Goal: Task Accomplishment & Management: Manage account settings

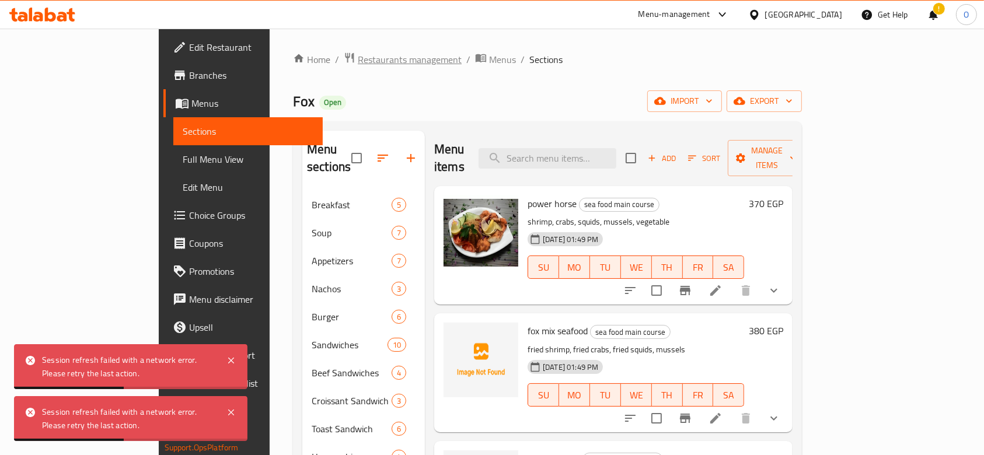
drag, startPoint x: 0, startPoint y: 0, endPoint x: 270, endPoint y: 60, distance: 276.3
click at [358, 60] on span "Restaurants management" at bounding box center [410, 60] width 104 height 14
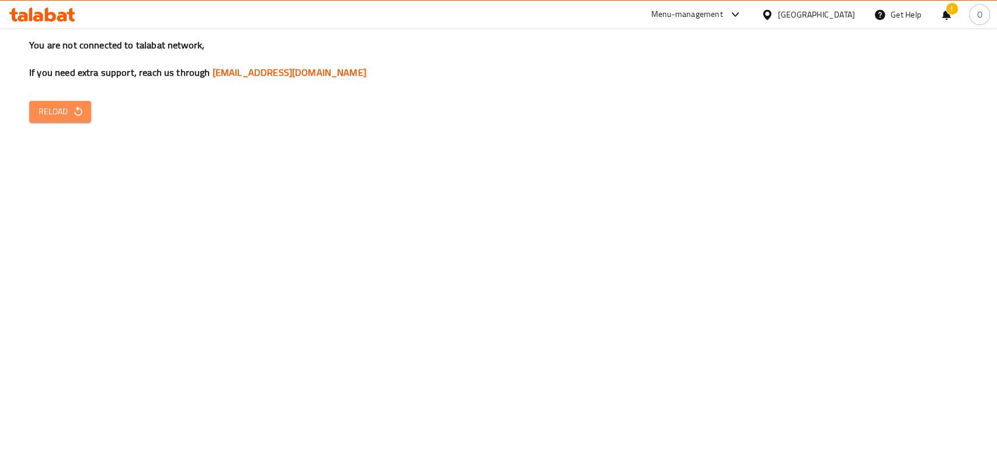
click at [75, 110] on icon "button" at bounding box center [78, 112] width 12 height 12
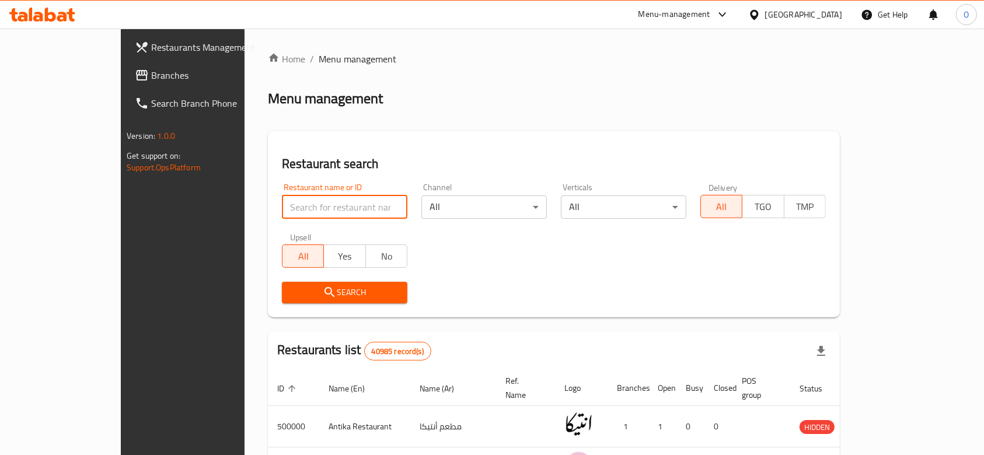
click at [282, 196] on input "search" at bounding box center [345, 207] width 126 height 23
type input "jacu"
click button "Search" at bounding box center [345, 293] width 126 height 22
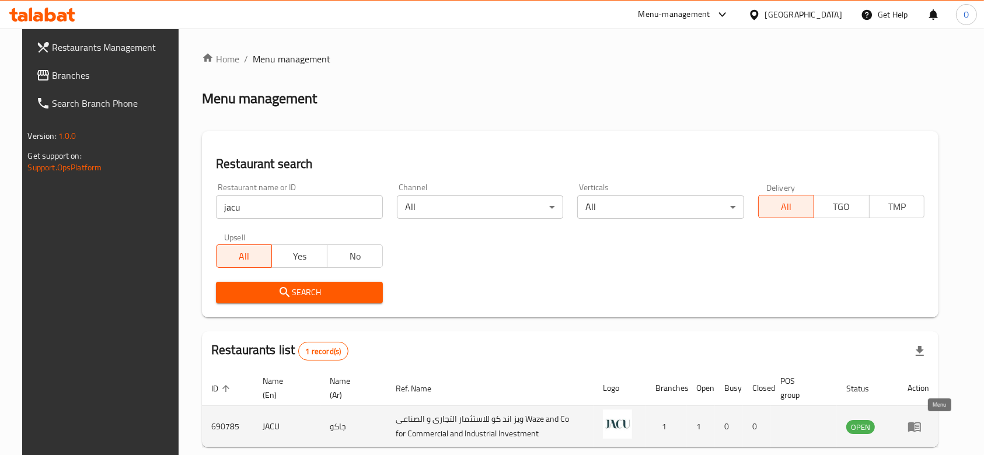
click at [922, 432] on icon "enhanced table" at bounding box center [915, 427] width 14 height 14
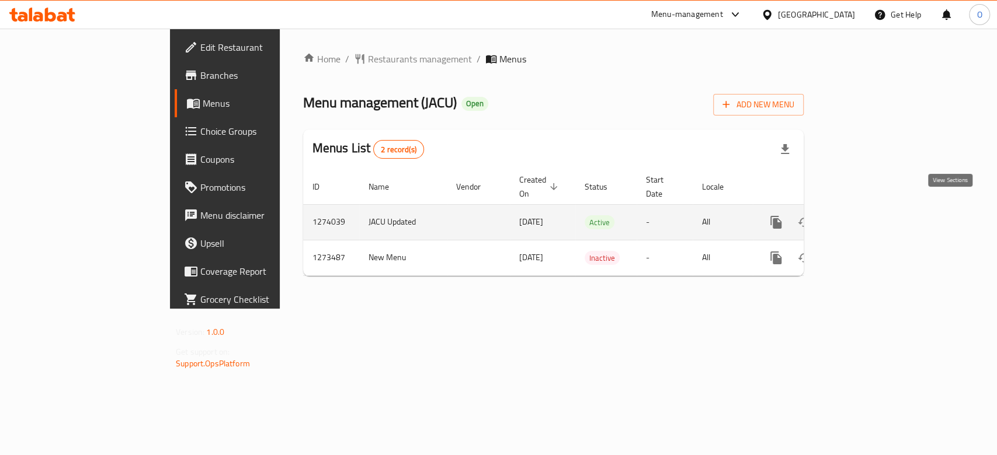
click at [865, 217] on icon "enhanced table" at bounding box center [860, 222] width 11 height 11
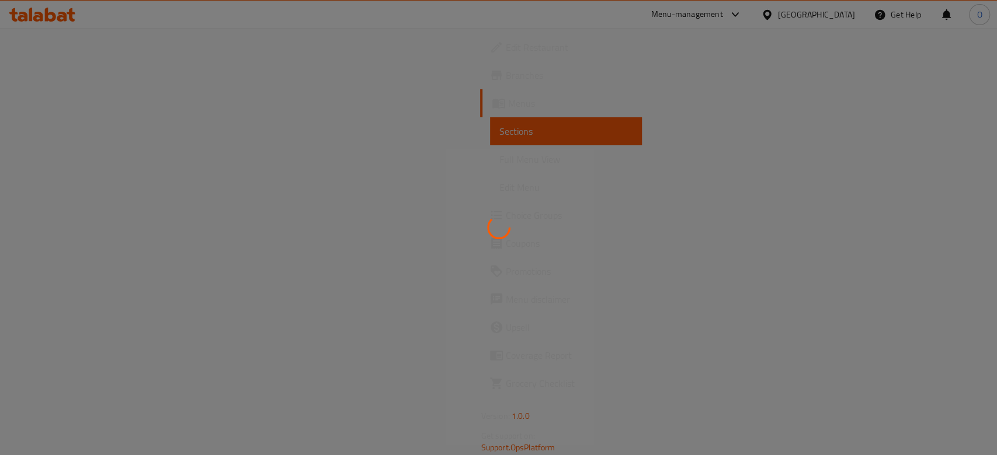
click at [949, 211] on div at bounding box center [498, 227] width 997 height 455
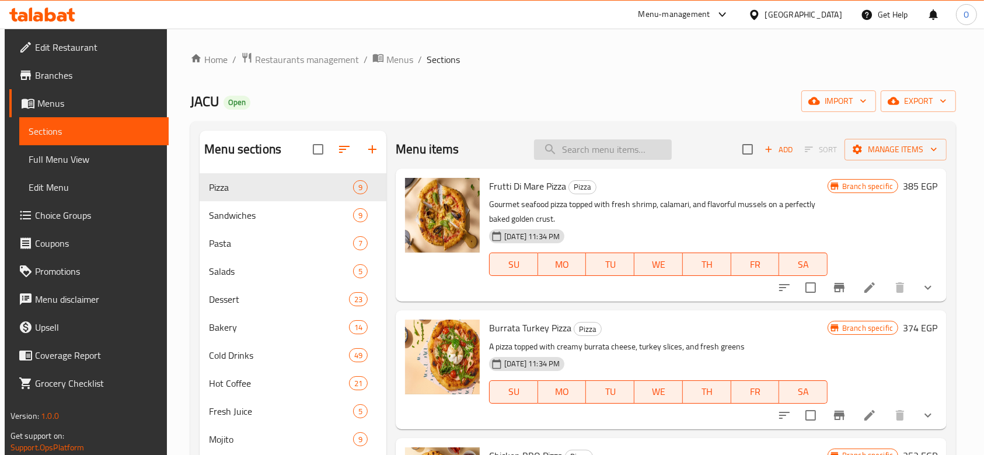
click at [591, 152] on input "search" at bounding box center [603, 150] width 138 height 20
paste input "Pepperoni Pizza"
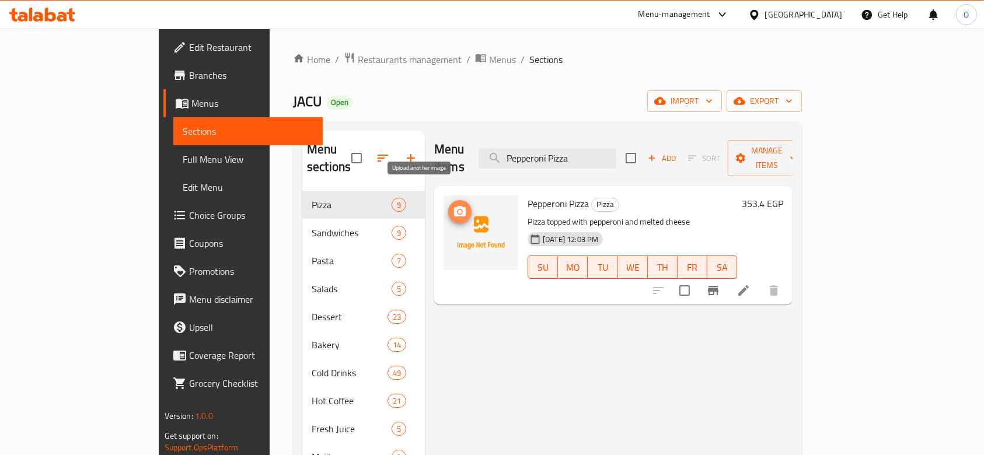
click at [458, 210] on circle "upload picture" at bounding box center [460, 212] width 4 height 4
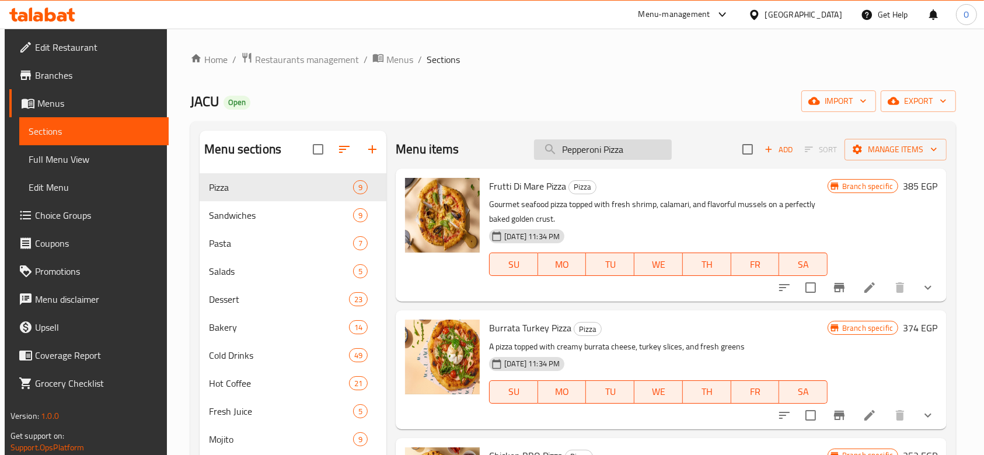
click at [586, 147] on input "Pepperoni Pizza" at bounding box center [603, 150] width 138 height 20
paste input "Blue Cheese Burger"
click at [586, 147] on input "Blue Cheese Burger" at bounding box center [603, 150] width 138 height 20
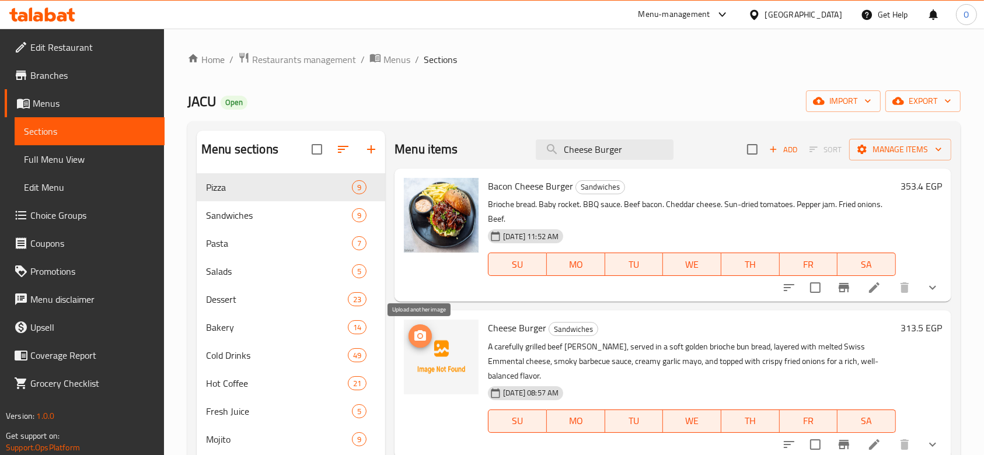
click at [424, 331] on icon "upload picture" at bounding box center [420, 336] width 14 height 14
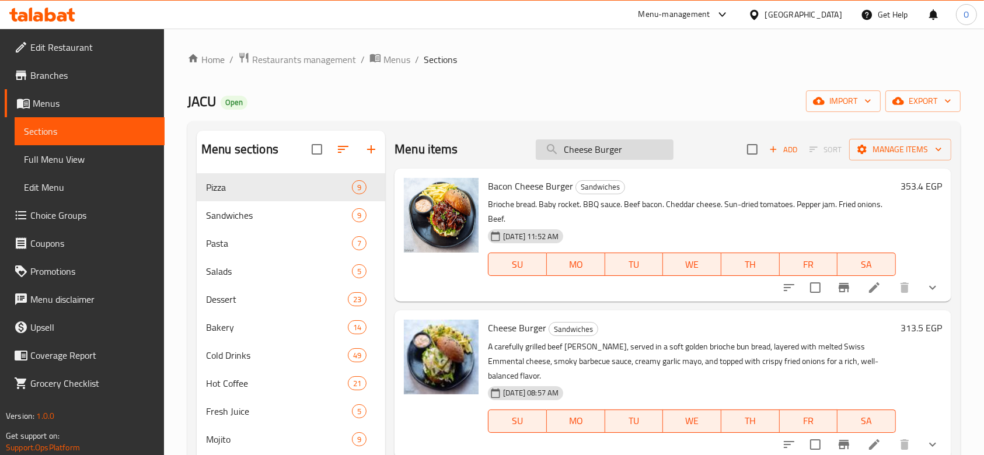
click at [586, 152] on input "Cheese Burger" at bounding box center [605, 150] width 138 height 20
paste input "Butter & Honey Pancake"
click at [586, 152] on input "Butter & Honey Pancake" at bounding box center [605, 150] width 138 height 20
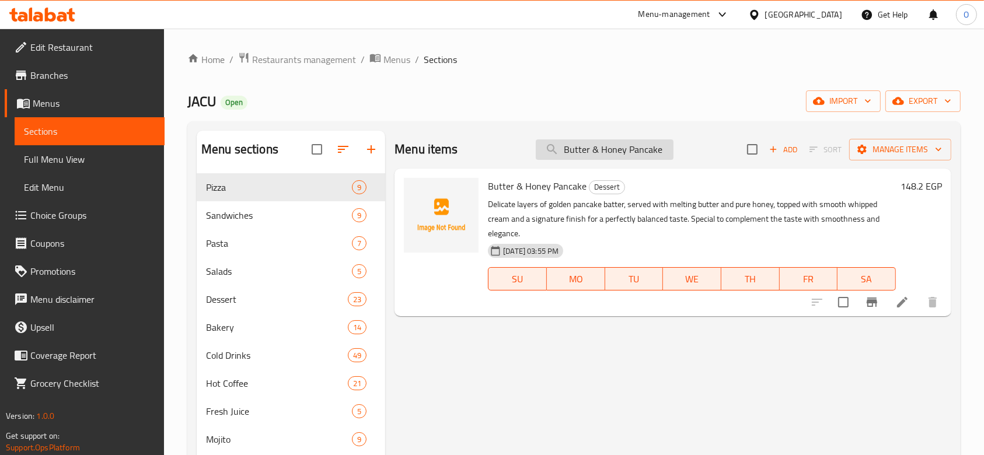
click at [576, 143] on input "Butter & Honey Pancake" at bounding box center [605, 150] width 138 height 20
paste input "Tre Lechi"
click at [576, 143] on input "Tre Lechi" at bounding box center [605, 150] width 138 height 20
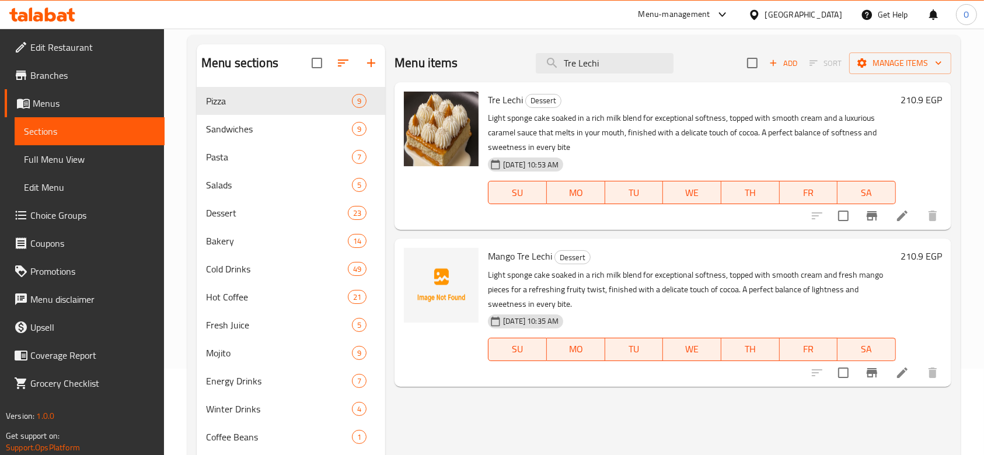
scroll to position [84, 0]
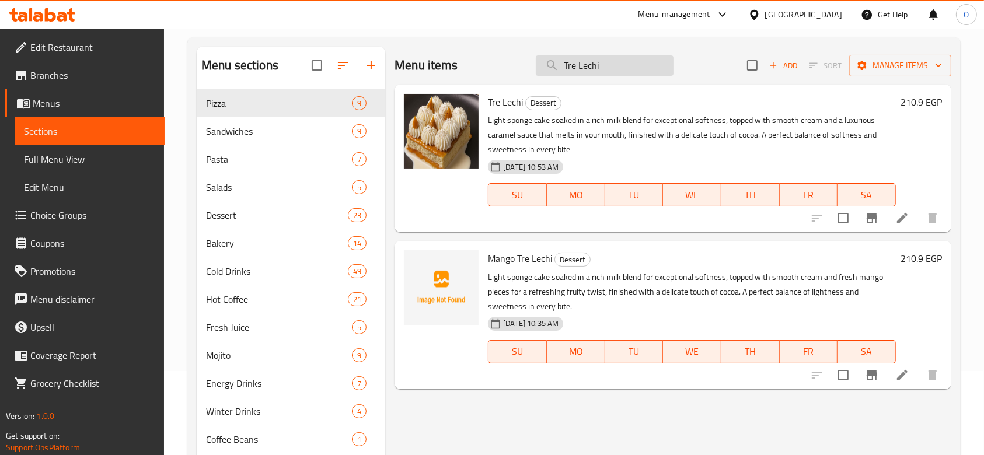
click at [571, 64] on input "Tre Lechi" at bounding box center [605, 65] width 138 height 20
paste input "Iced White Matcha"
click at [571, 64] on input "Tre Lechi" at bounding box center [605, 65] width 138 height 20
paste input "Iced White Matcha"
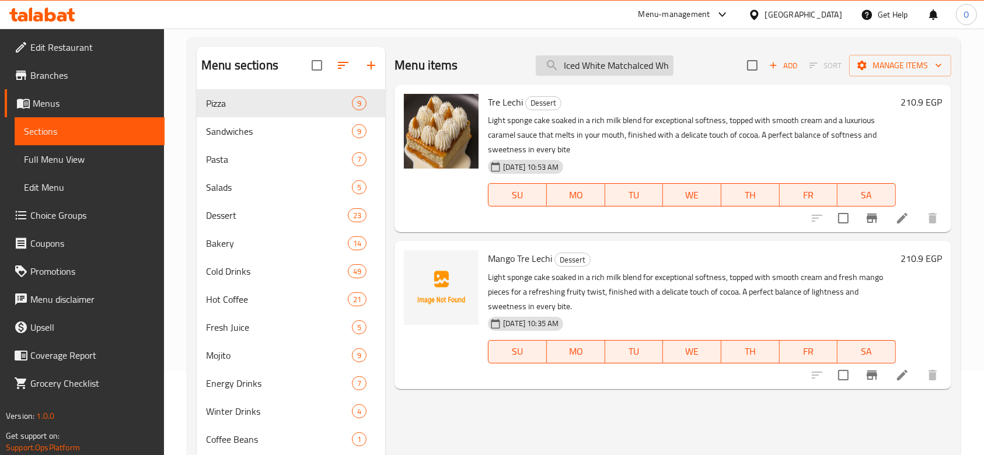
scroll to position [0, 41]
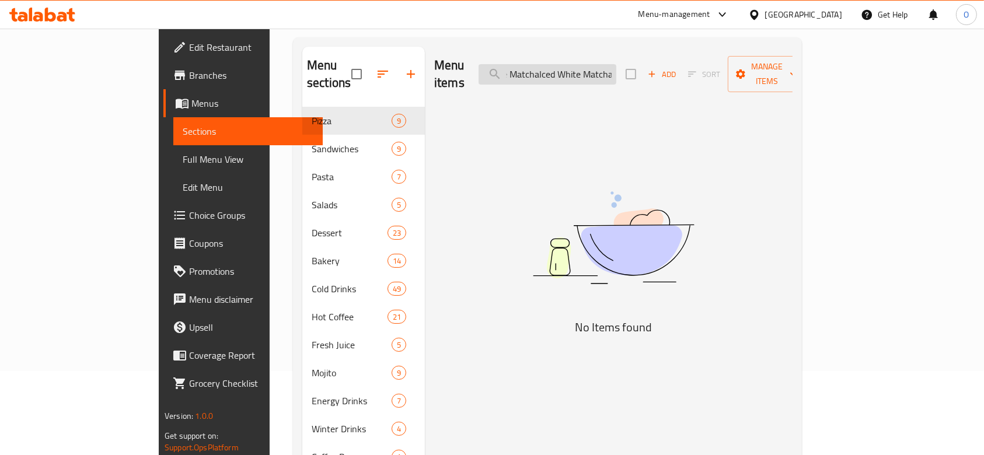
click at [571, 64] on input "Iced White MatchaIced White Matcha" at bounding box center [548, 74] width 138 height 20
paste input "search"
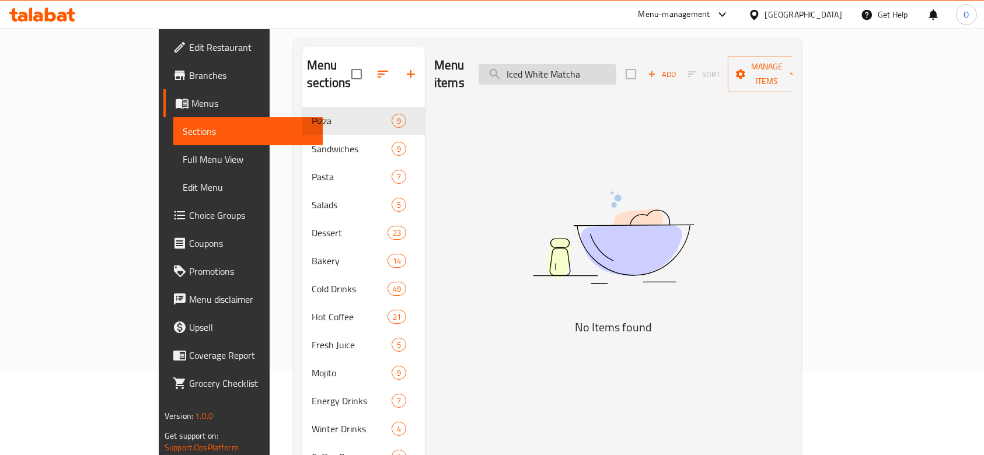
click at [571, 64] on input "Iced White Matcha" at bounding box center [548, 74] width 138 height 20
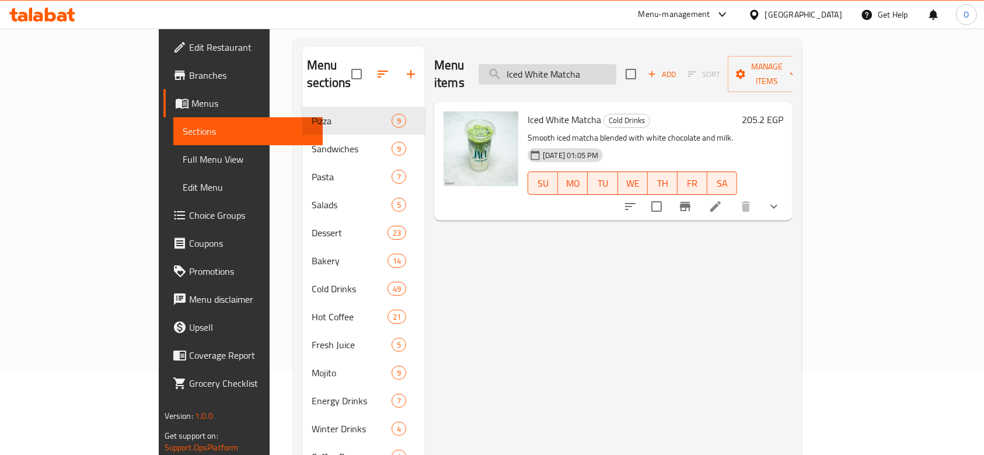
click at [565, 64] on input "Iced White Matcha" at bounding box center [548, 74] width 138 height 20
paste input "Salted"
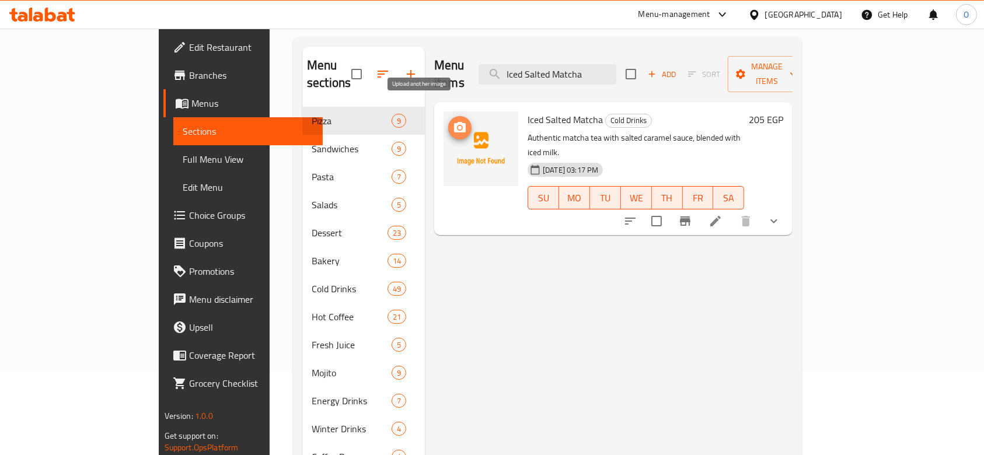
click at [453, 121] on icon "upload picture" at bounding box center [460, 128] width 14 height 14
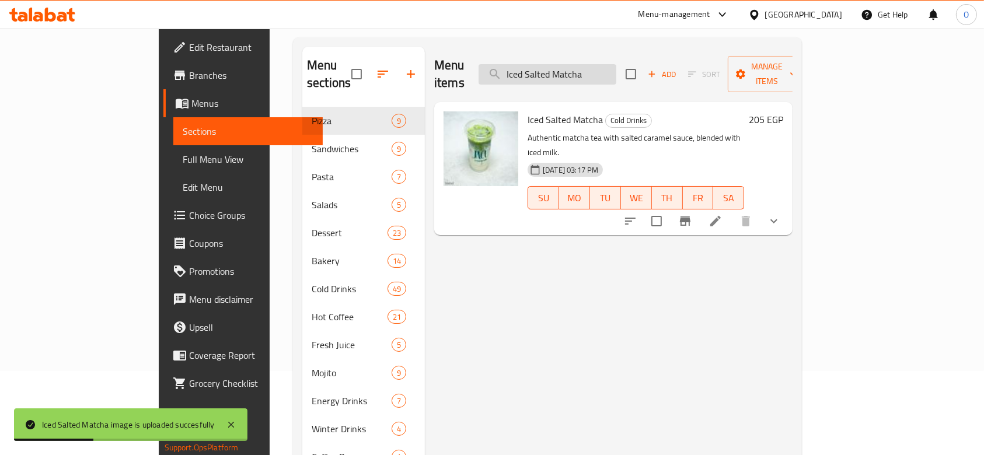
click at [574, 69] on input "Iced Salted Matcha" at bounding box center [548, 74] width 138 height 20
paste input "panish"
click at [574, 69] on input "Iced Spanish Matcha" at bounding box center [548, 74] width 138 height 20
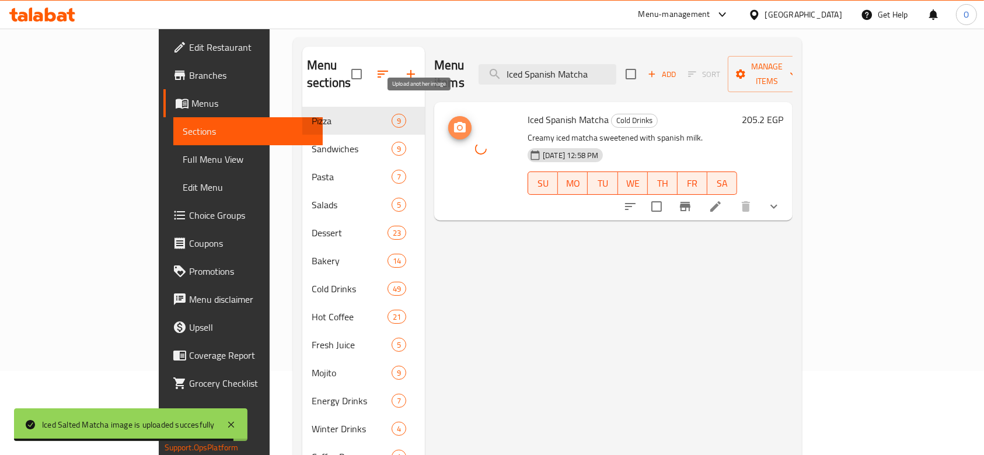
click at [454, 122] on icon "upload picture" at bounding box center [460, 127] width 12 height 11
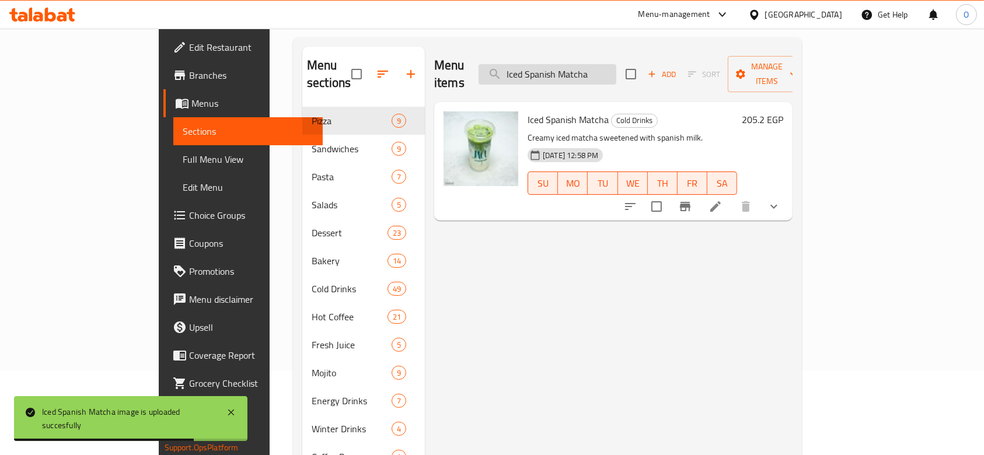
click at [582, 64] on input "Iced Spanish Matcha" at bounding box center [548, 74] width 138 height 20
paste input "iced"
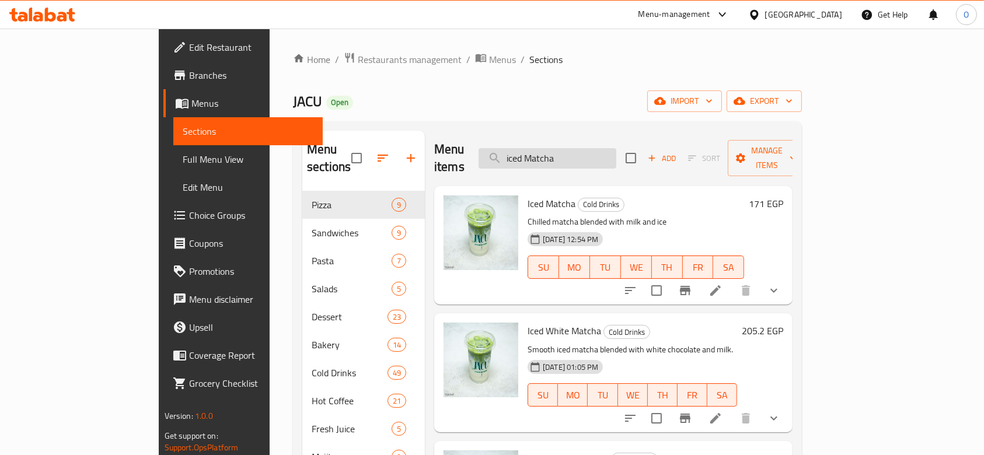
click at [616, 154] on input "iced Matcha" at bounding box center [548, 158] width 138 height 20
paste input "White Matcha Milk Blend"
click at [616, 154] on input "White Matcha Milk Blend" at bounding box center [548, 158] width 138 height 20
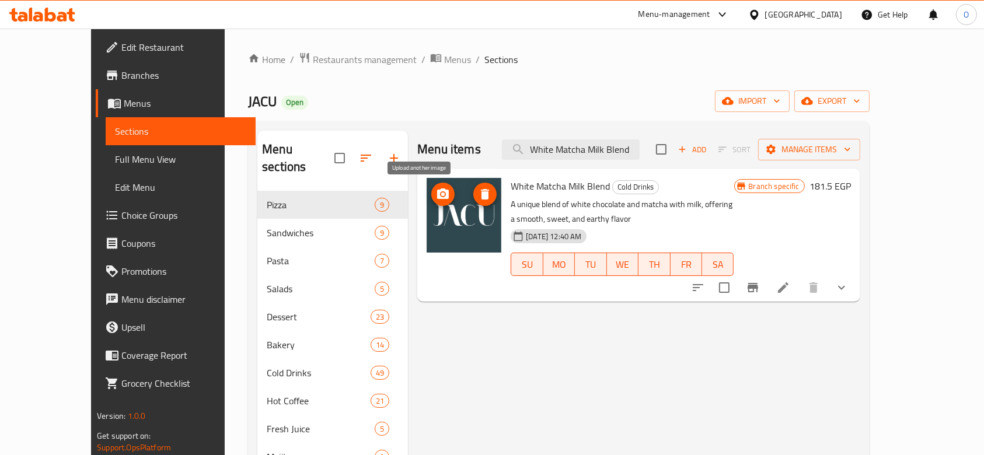
click at [436, 196] on icon "upload picture" at bounding box center [443, 194] width 14 height 14
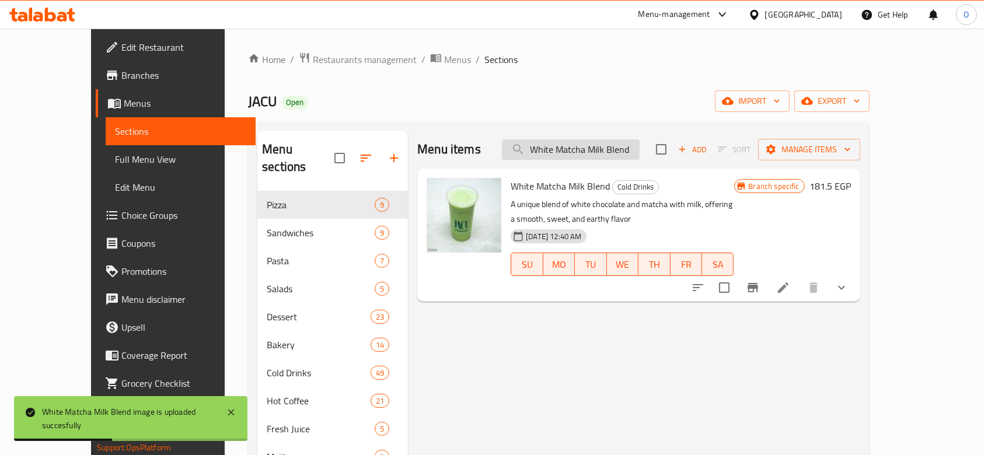
click at [600, 151] on input "White Matcha Milk Blend" at bounding box center [571, 150] width 138 height 20
paste input "Spanish"
click at [600, 151] on input "Spanish Matcha Milk Blend" at bounding box center [571, 150] width 138 height 20
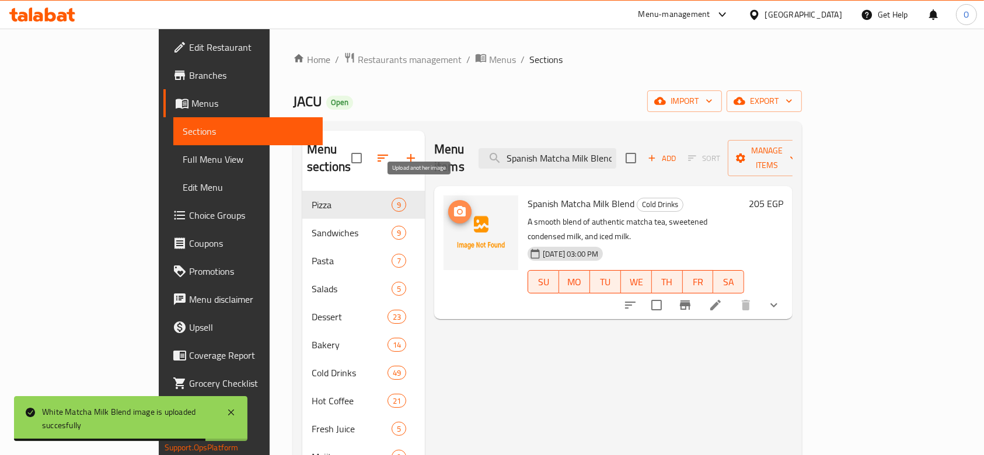
click at [454, 206] on icon "upload picture" at bounding box center [460, 211] width 12 height 11
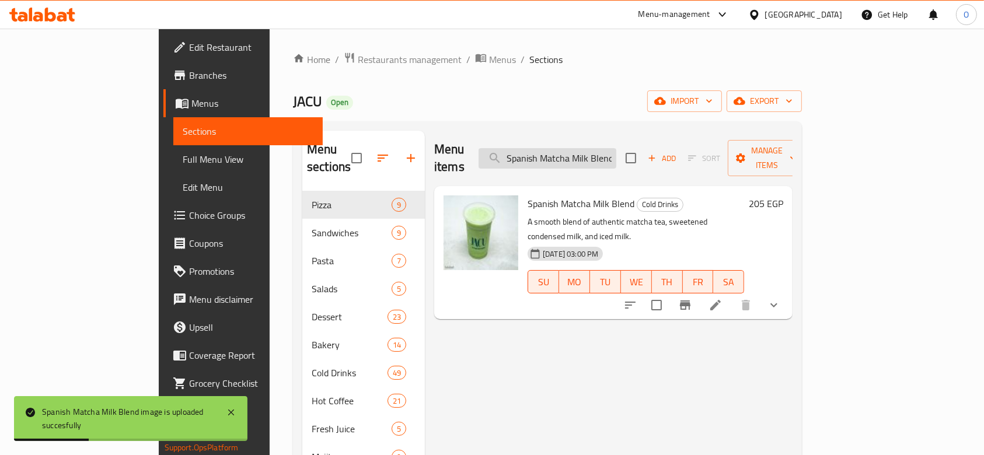
click at [587, 148] on input "Spanish Matcha Milk Blend" at bounding box center [548, 158] width 138 height 20
paste input "alted Matcha Milk"
click at [587, 148] on input "Salted Matcha Milk Blend" at bounding box center [548, 158] width 138 height 20
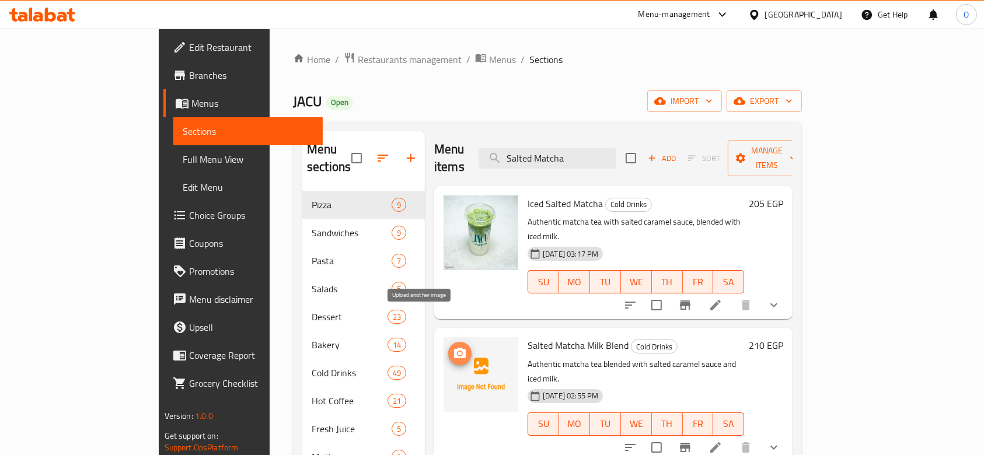
click at [453, 347] on icon "upload picture" at bounding box center [460, 354] width 14 height 14
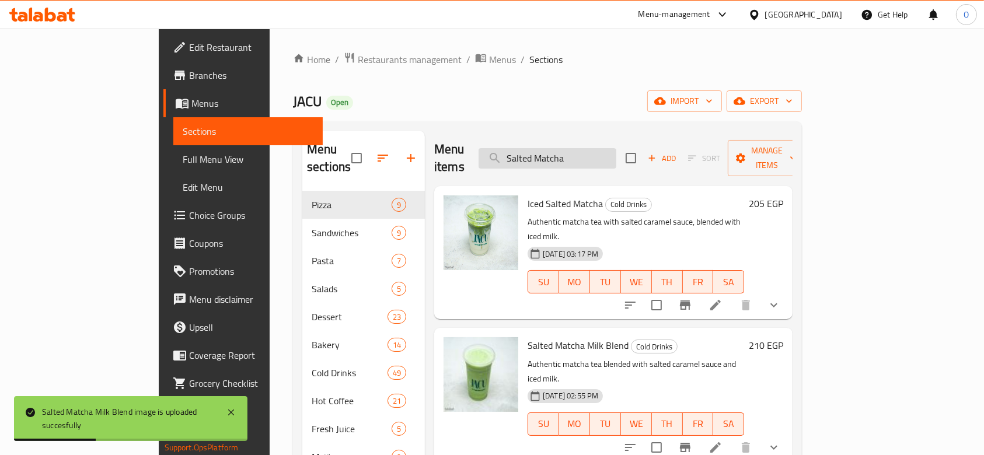
click at [581, 155] on input "Salted Matcha" at bounding box center [548, 158] width 138 height 20
paste input "Matcha Milk Blend"
click at [581, 155] on input "Matcha Milk Blend" at bounding box center [548, 158] width 138 height 20
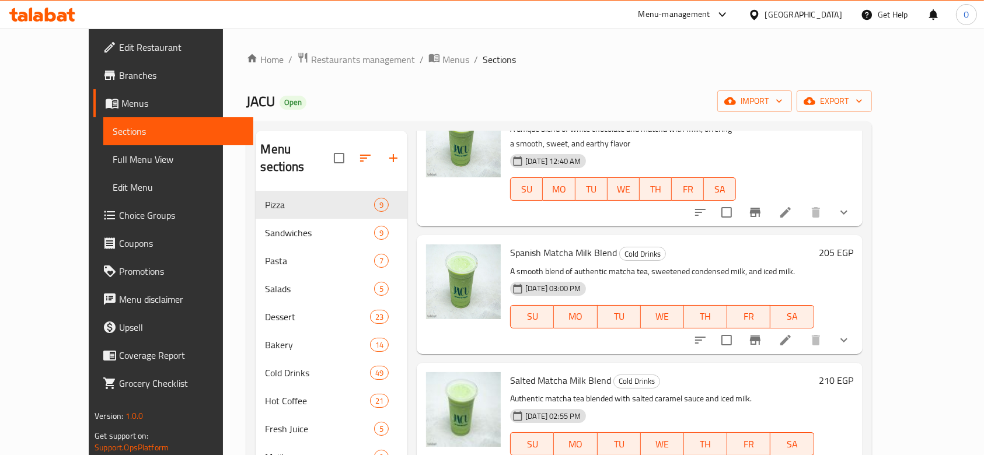
scroll to position [368, 0]
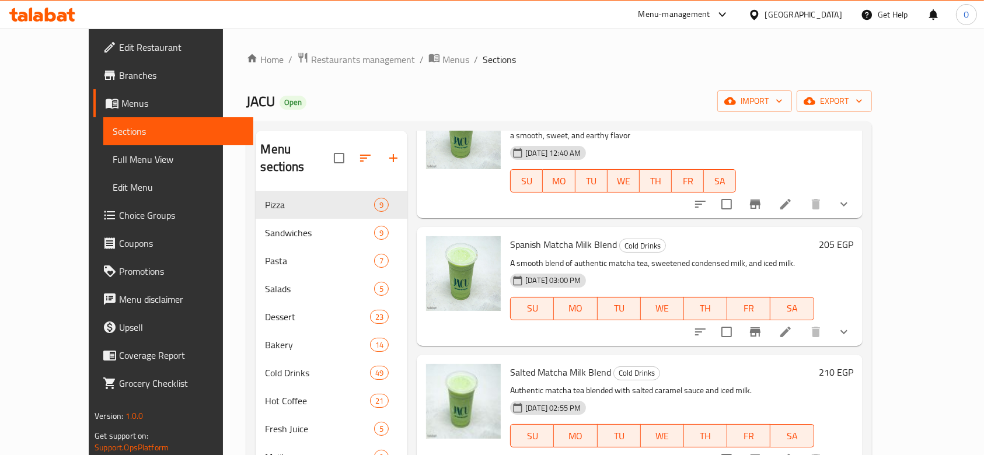
click at [872, 160] on div "Menu sections Pizza 9 Sandwiches 9 Pasta 7 Salads 5 Dessert 23 Bakery 14 Cold D…" at bounding box center [558, 359] width 625 height 476
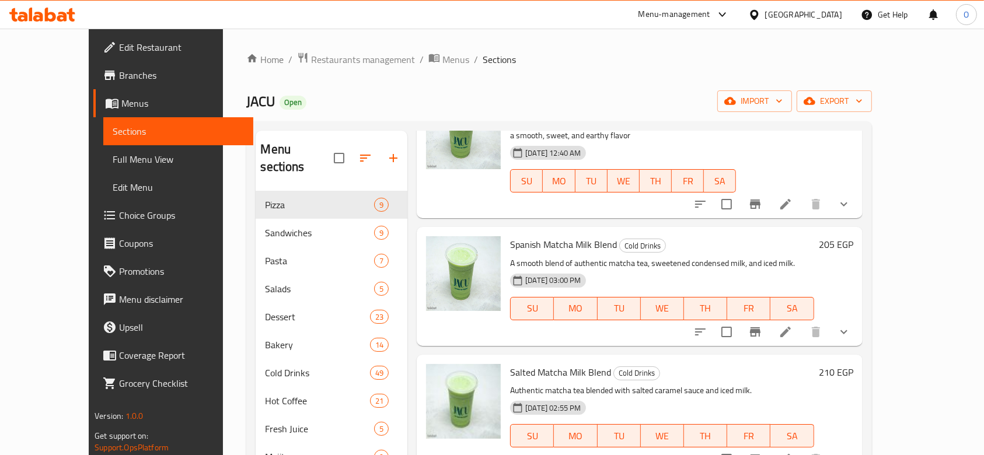
drag, startPoint x: 955, startPoint y: 160, endPoint x: 947, endPoint y: 167, distance: 10.8
click at [872, 167] on div "Menu sections Pizza 9 Sandwiches 9 Pasta 7 Salads 5 Dessert 23 Bakery 14 Cold D…" at bounding box center [558, 359] width 625 height 476
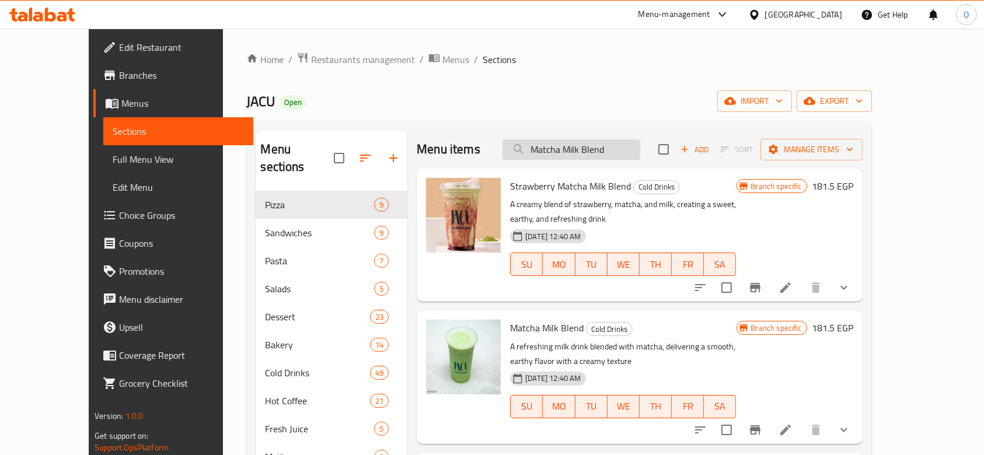
click at [634, 152] on input "Matcha Milk Blend" at bounding box center [572, 150] width 138 height 20
paste input "Hot White Matcha"
click at [634, 152] on input "Hot White Matcha" at bounding box center [572, 150] width 138 height 20
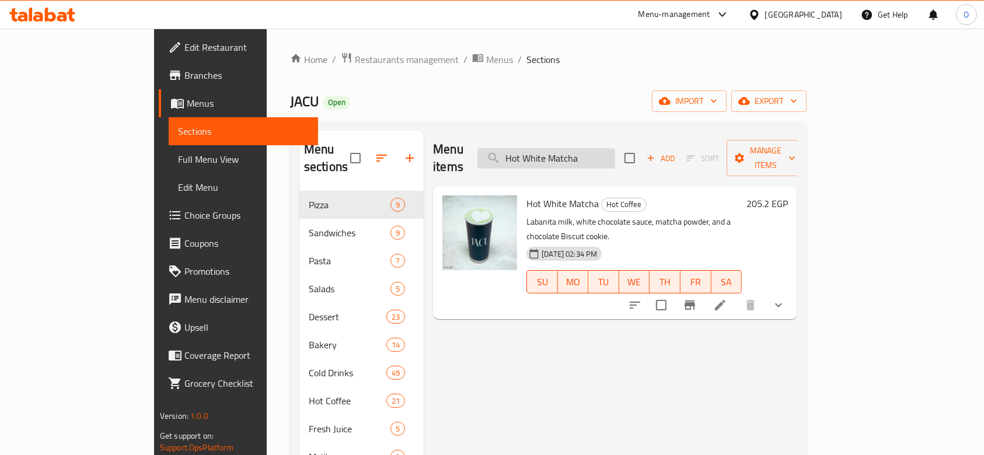
click at [577, 152] on input "Hot White Matcha" at bounding box center [547, 158] width 138 height 20
paste input "Salted Matcha"
click at [577, 152] on input "Hot Salted Matcha" at bounding box center [547, 158] width 138 height 20
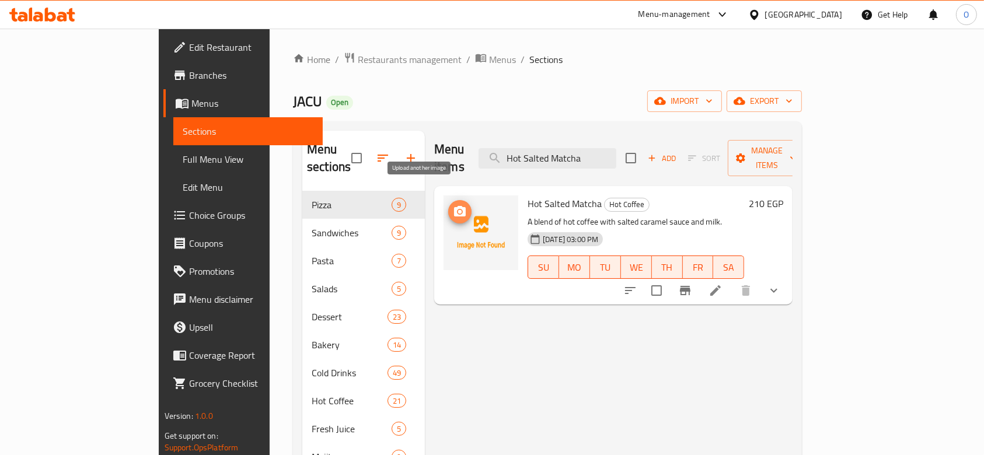
click at [454, 206] on icon "upload picture" at bounding box center [460, 211] width 12 height 11
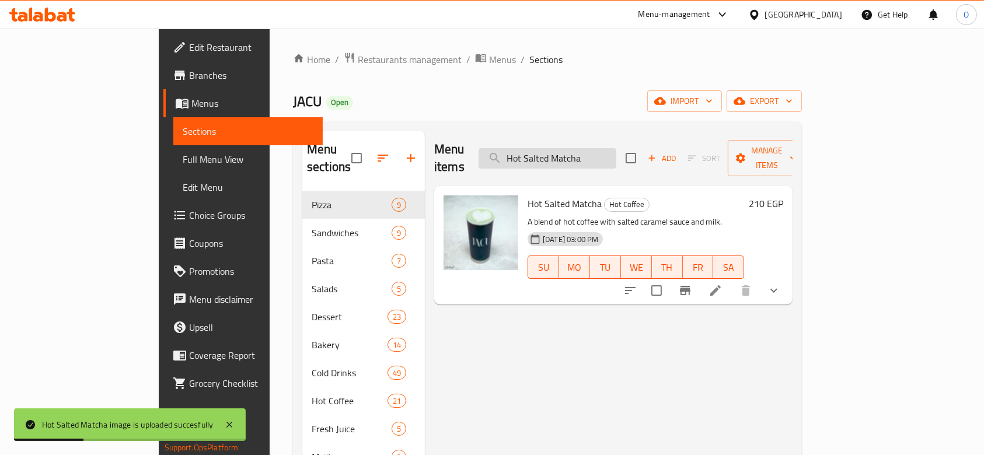
click at [579, 148] on input "Hot Salted Matcha" at bounding box center [548, 158] width 138 height 20
paste input "Pistachio Latte"
click at [579, 148] on input "Hot Pistachio Latte" at bounding box center [548, 158] width 138 height 20
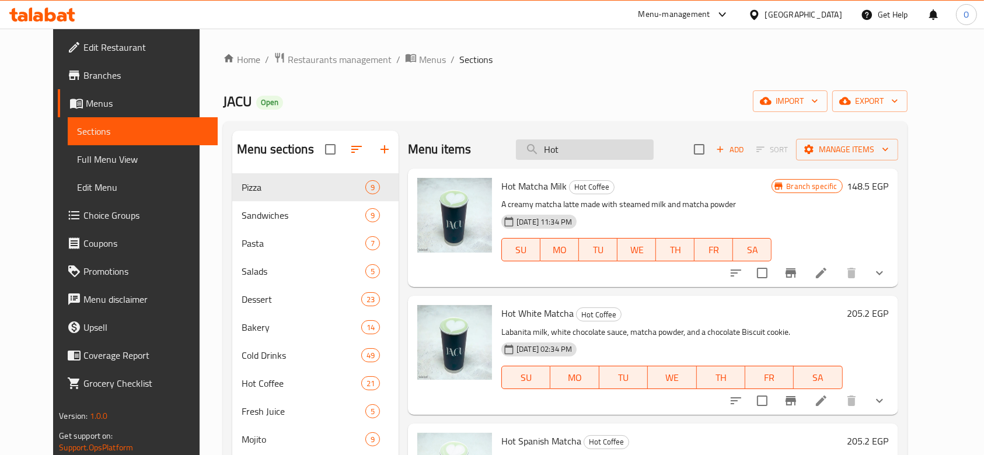
click at [567, 157] on input "Hot" at bounding box center [585, 150] width 138 height 20
paste input "hot matcha"
click at [567, 157] on input "hot matcha" at bounding box center [585, 150] width 138 height 20
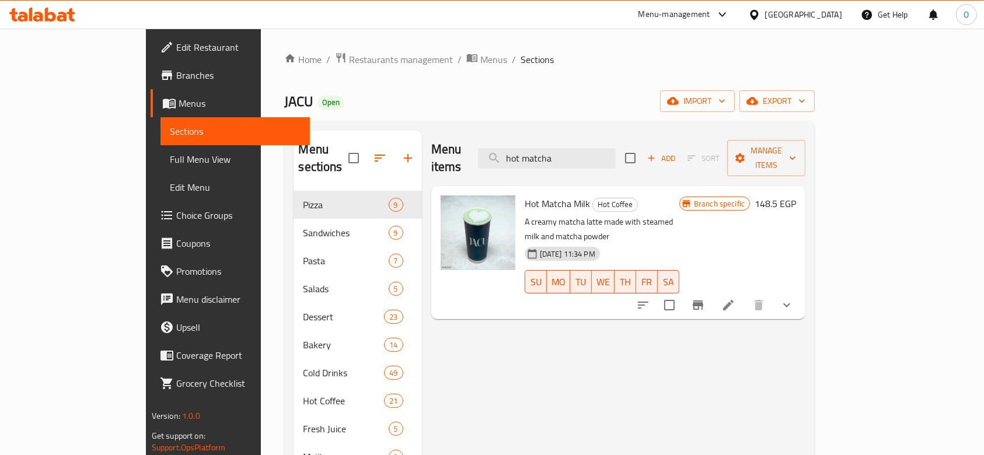
type input "hot matcha"
click at [349, 58] on span "Restaurants management" at bounding box center [401, 60] width 104 height 14
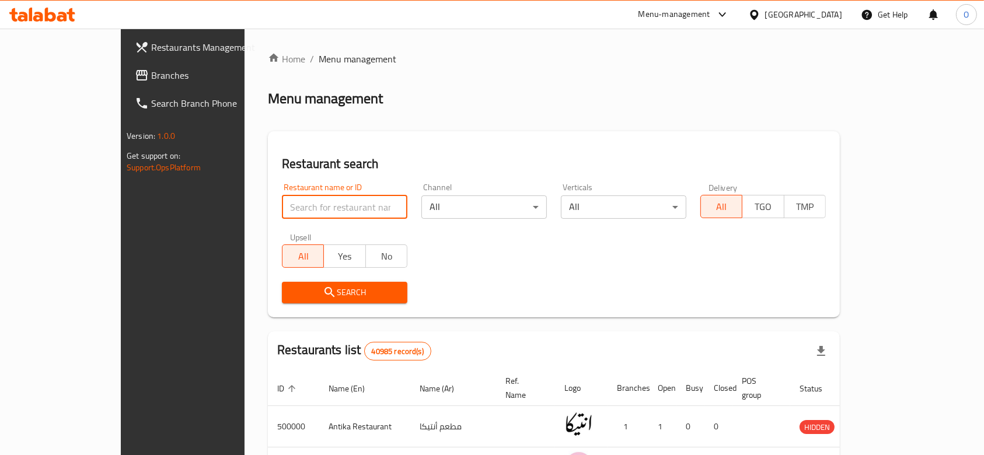
click at [285, 205] on input "search" at bounding box center [345, 207] width 126 height 23
paste input "687030"
type input "687030"
click button "Search" at bounding box center [345, 293] width 126 height 22
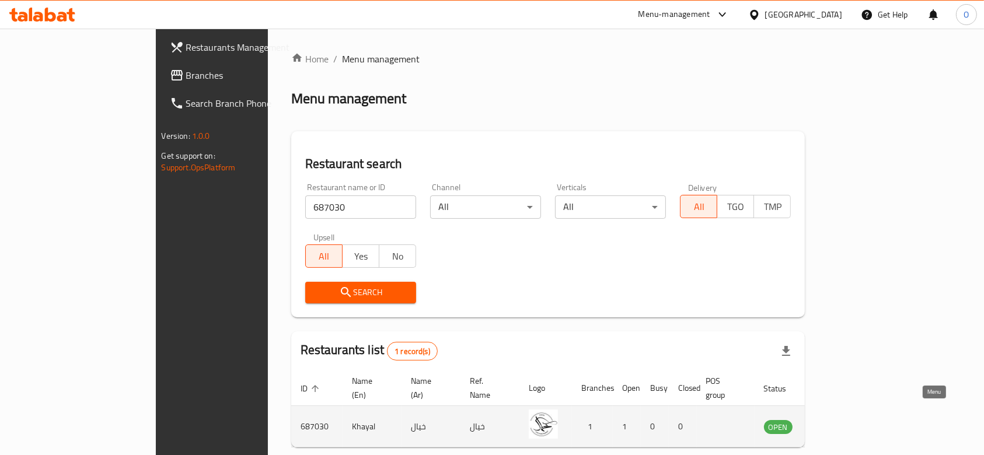
click at [839, 420] on icon "enhanced table" at bounding box center [832, 427] width 14 height 14
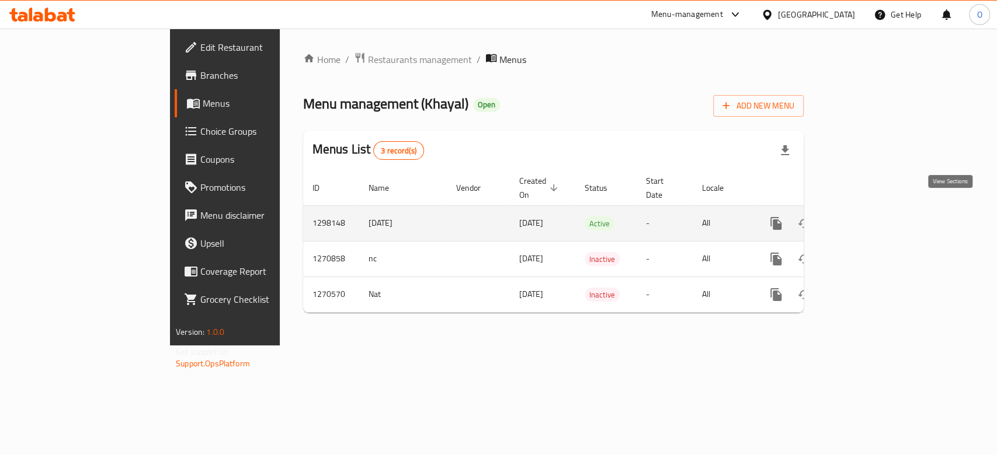
click at [874, 212] on link "enhanced table" at bounding box center [860, 224] width 28 height 28
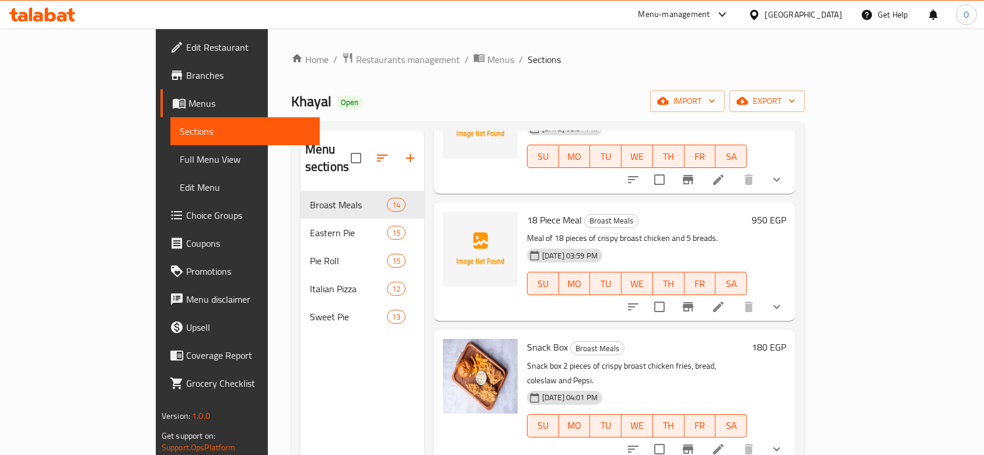
scroll to position [170, 0]
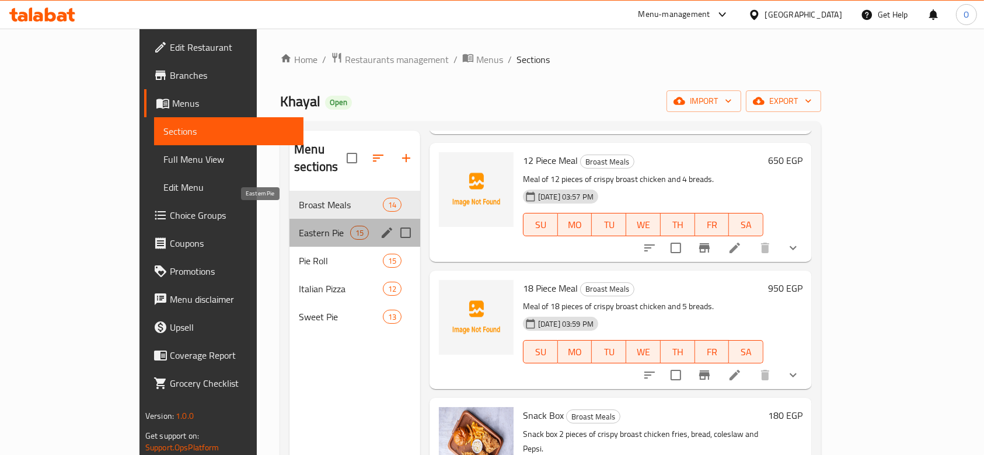
click at [299, 226] on span "Eastern Pie" at bounding box center [324, 233] width 51 height 14
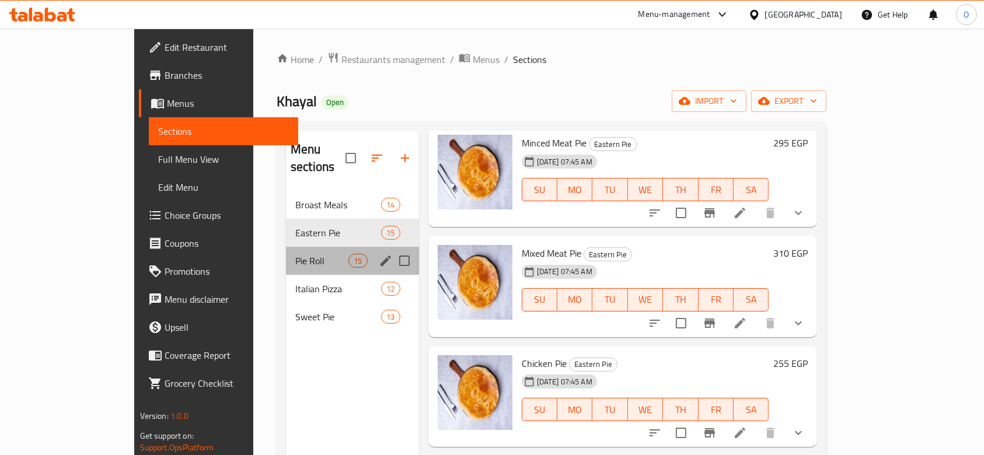
click at [286, 247] on div "Pie Roll 15" at bounding box center [352, 261] width 133 height 28
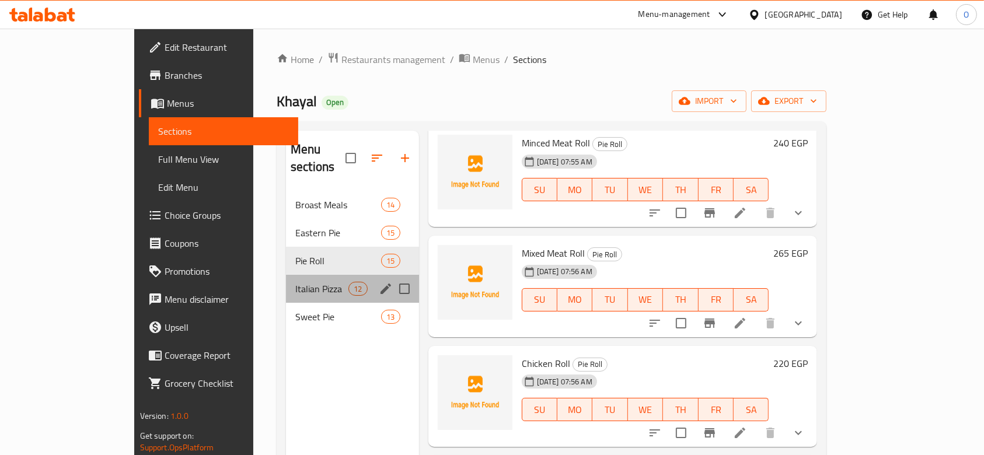
click at [286, 275] on div "Italian Pizza 12" at bounding box center [352, 289] width 133 height 28
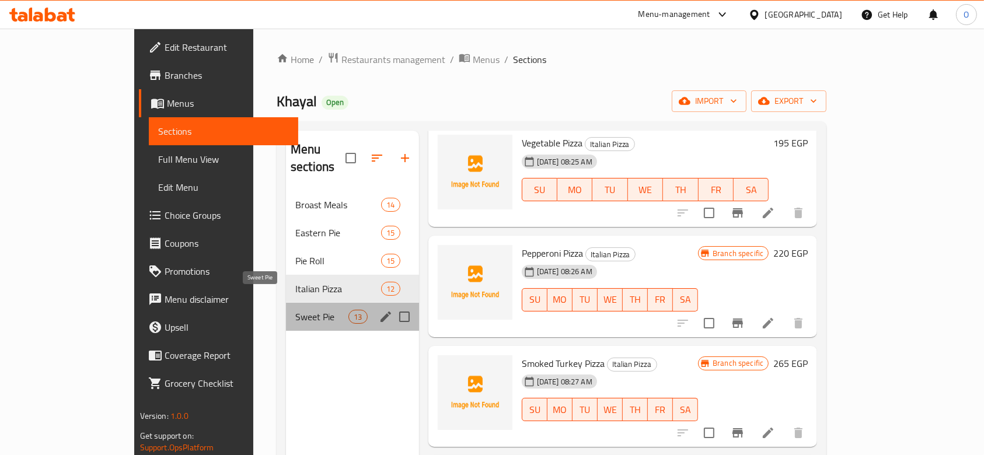
click at [295, 310] on span "Sweet Pie" at bounding box center [321, 317] width 53 height 14
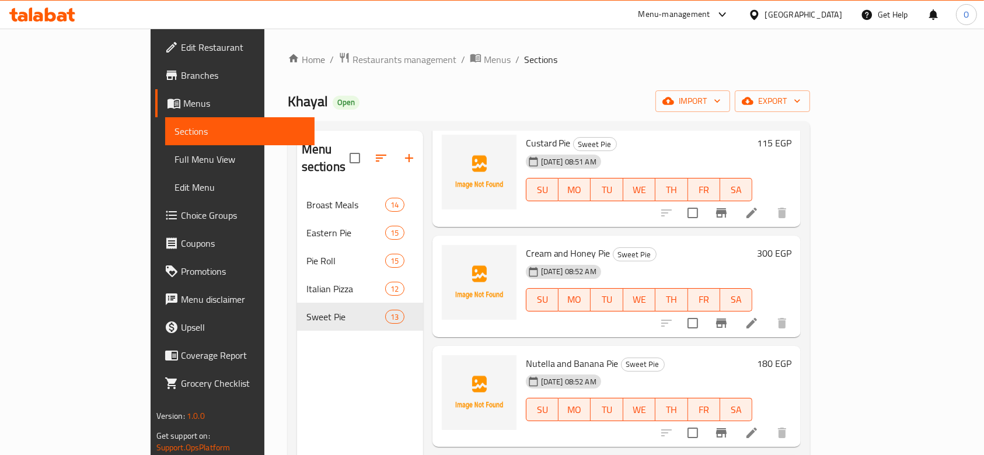
click at [297, 357] on div "Menu sections Broast Meals 14 Eastern Pie 15 Pie Roll 15 Italian Pizza 12 Sweet…" at bounding box center [360, 358] width 126 height 455
click at [343, 154] on input "checkbox" at bounding box center [355, 158] width 25 height 25
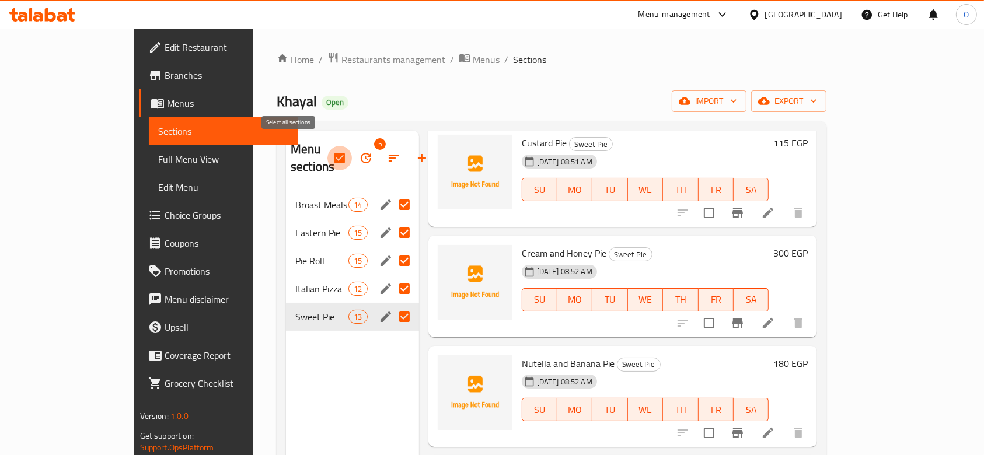
click at [327, 155] on input "checkbox" at bounding box center [339, 158] width 25 height 25
checkbox input "false"
